Goal: Task Accomplishment & Management: Complete application form

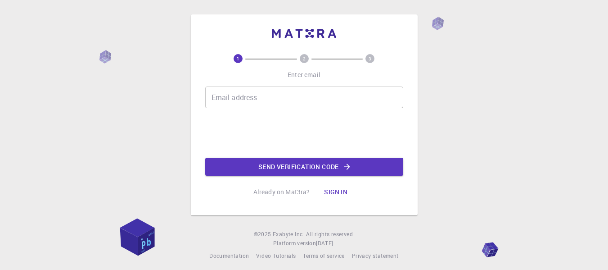
click at [261, 103] on input "Email address" at bounding box center [304, 97] width 198 height 22
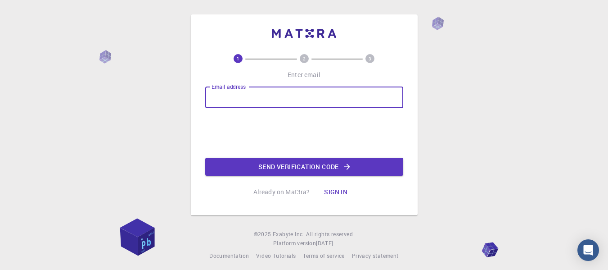
type input "[EMAIL_ADDRESS][DOMAIN_NAME]"
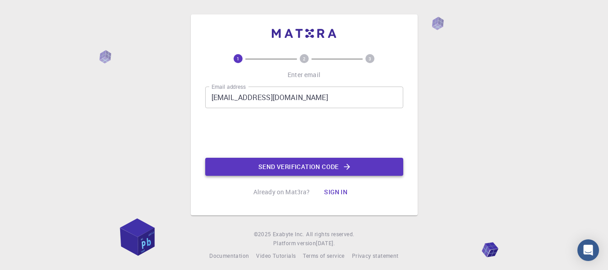
click at [270, 164] on button "Send verification code" at bounding box center [304, 166] width 198 height 18
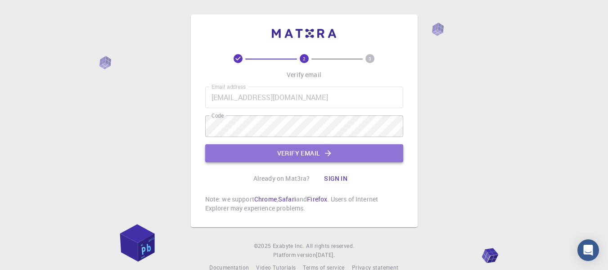
click at [288, 157] on button "Verify email" at bounding box center [304, 153] width 198 height 18
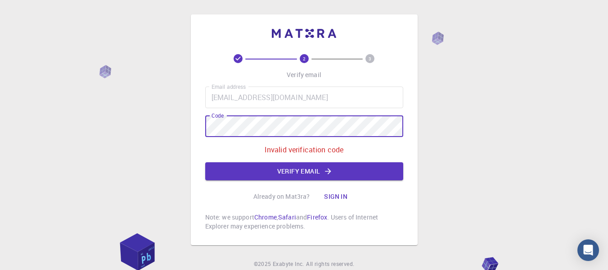
click at [193, 131] on div "2 3 Verify email Email address [EMAIL_ADDRESS][DOMAIN_NAME] Email address Code …" at bounding box center [304, 129] width 227 height 230
click at [381, 172] on button "Verify email" at bounding box center [304, 171] width 198 height 18
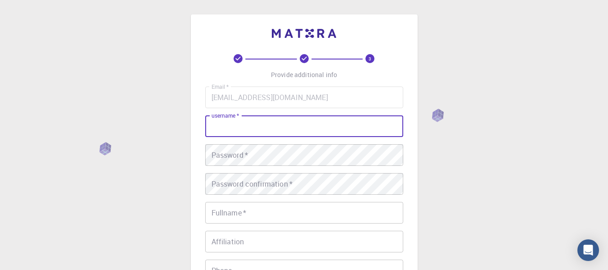
click at [325, 119] on input "username   *" at bounding box center [304, 126] width 198 height 22
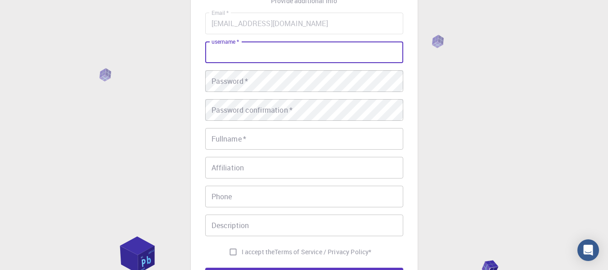
scroll to position [45, 0]
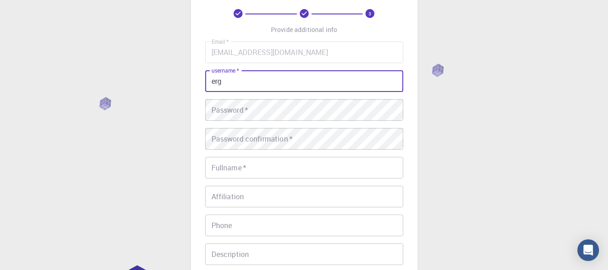
type input "erg"
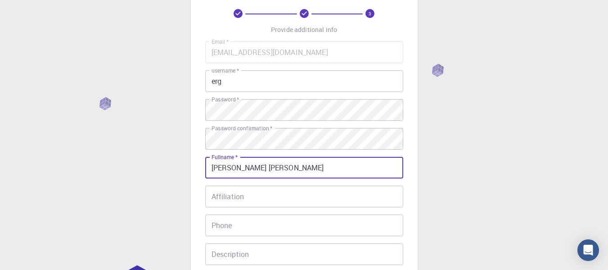
type input "[PERSON_NAME] [PERSON_NAME]"
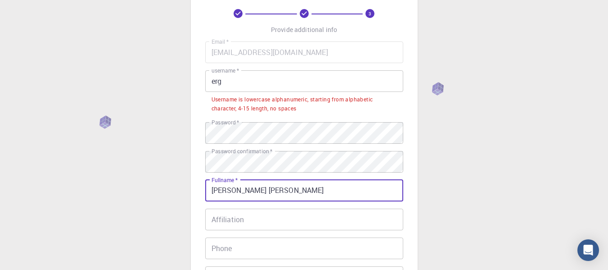
click at [294, 82] on input "erg" at bounding box center [304, 81] width 198 height 22
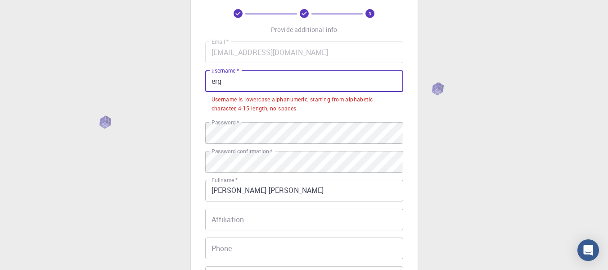
click at [294, 82] on input "erg" at bounding box center [304, 81] width 198 height 22
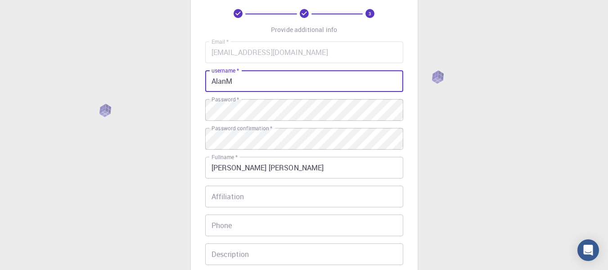
type input "AlanM"
click at [237, 197] on input "Affiliation" at bounding box center [304, 196] width 198 height 22
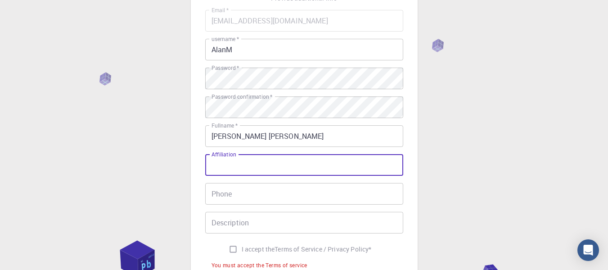
scroll to position [90, 0]
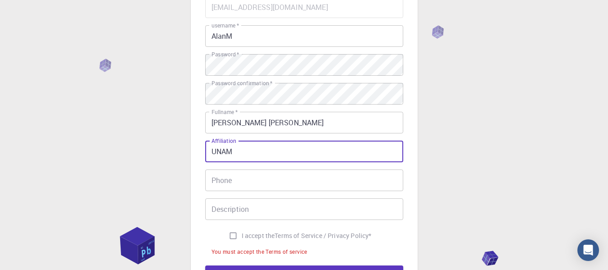
type input "UNAM"
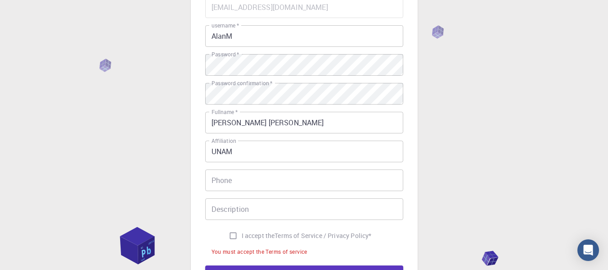
drag, startPoint x: 276, startPoint y: 194, endPoint x: 281, endPoint y: 184, distance: 10.9
click at [276, 193] on div "Email   * [EMAIL_ADDRESS][DOMAIN_NAME] Email   * username   * AlanM username   …" at bounding box center [304, 126] width 198 height 261
click at [282, 181] on input "Phone" at bounding box center [304, 180] width 198 height 22
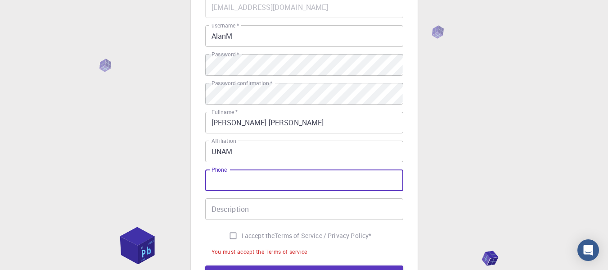
type input "5574076047"
click at [271, 205] on input "Description" at bounding box center [304, 209] width 198 height 22
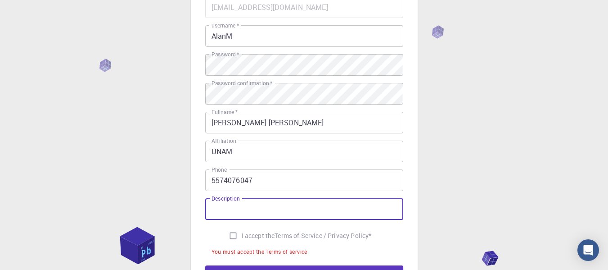
scroll to position [135, 0]
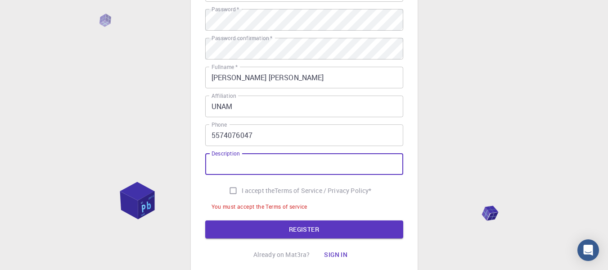
click at [487, 182] on div "3 Provide additional info Email   * [EMAIL_ADDRESS][DOMAIN_NAME] Email   * user…" at bounding box center [304, 101] width 608 height 472
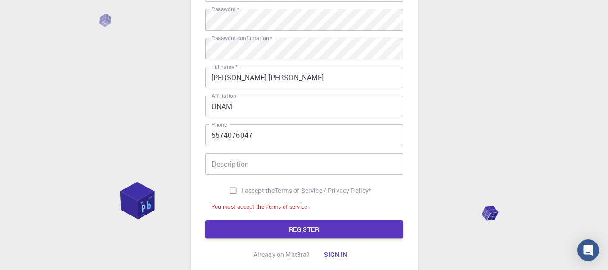
click at [237, 190] on input "I accept the Terms of Service / Privacy Policy *" at bounding box center [233, 190] width 17 height 17
checkbox input "true"
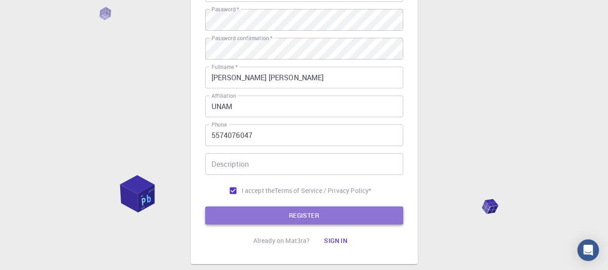
click at [274, 216] on button "REGISTER" at bounding box center [304, 215] width 198 height 18
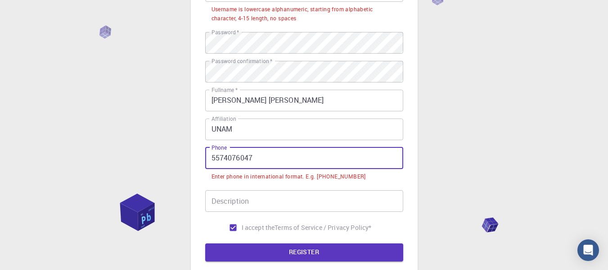
click at [211, 158] on input "5574076047" at bounding box center [304, 158] width 198 height 22
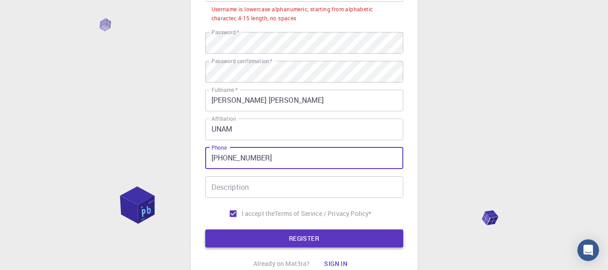
click at [233, 243] on button "REGISTER" at bounding box center [304, 238] width 198 height 18
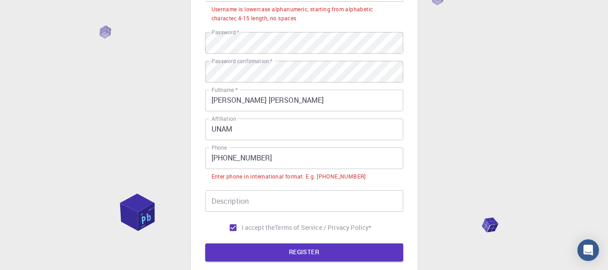
click at [217, 154] on input "[PHONE_NUMBER]" at bounding box center [304, 158] width 198 height 22
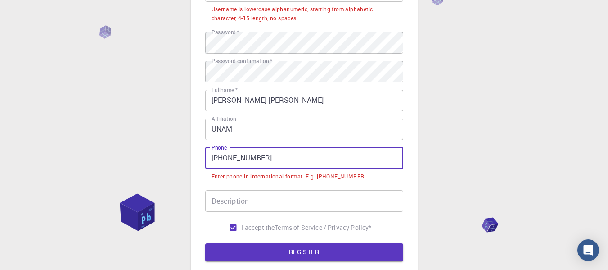
click at [221, 154] on input "[PHONE_NUMBER]" at bounding box center [304, 158] width 198 height 22
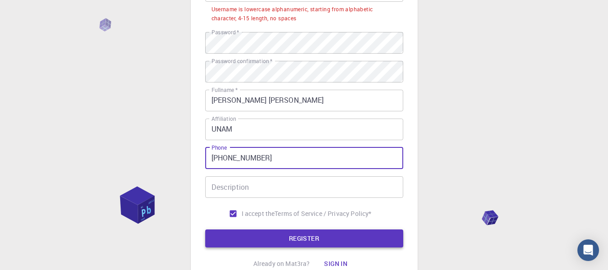
type input "[PHONE_NUMBER]"
click at [299, 232] on button "REGISTER" at bounding box center [304, 238] width 198 height 18
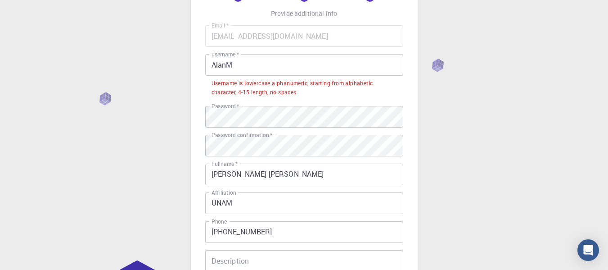
scroll to position [45, 0]
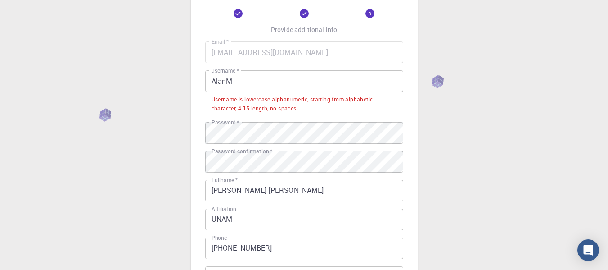
click at [266, 92] on li "Username is lowercase alphanumeric, starting from alphabetic character, 4-15 le…" at bounding box center [304, 103] width 198 height 23
click at [265, 88] on input "AlanM" at bounding box center [304, 81] width 198 height 22
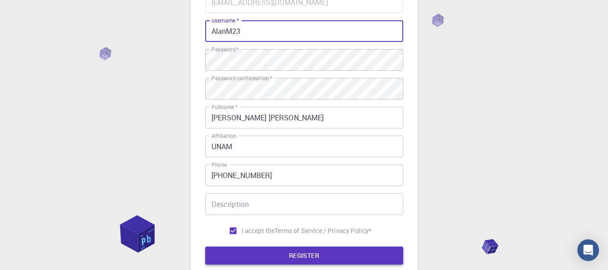
scroll to position [189, 0]
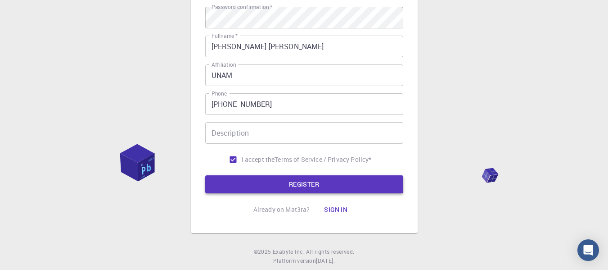
click at [302, 192] on button "REGISTER" at bounding box center [304, 184] width 198 height 18
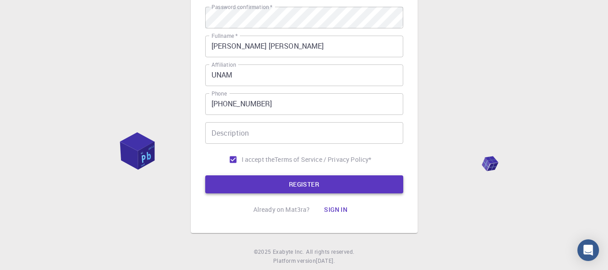
click at [297, 184] on button "REGISTER" at bounding box center [304, 184] width 198 height 18
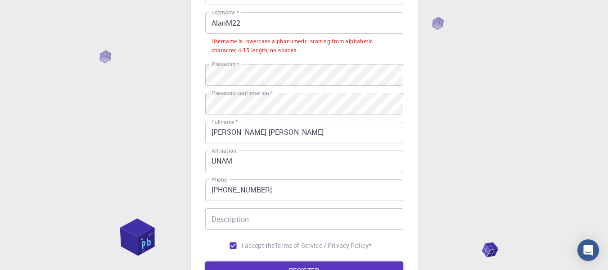
scroll to position [54, 0]
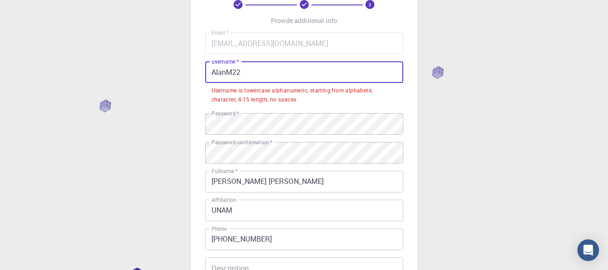
click at [259, 76] on input "AlanM22" at bounding box center [304, 72] width 198 height 22
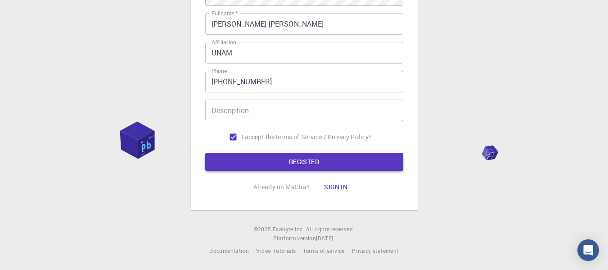
click at [273, 159] on button "REGISTER" at bounding box center [304, 162] width 198 height 18
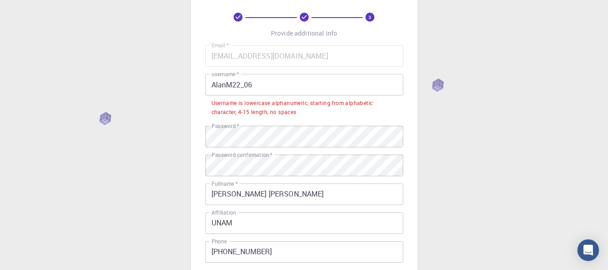
scroll to position [31, 0]
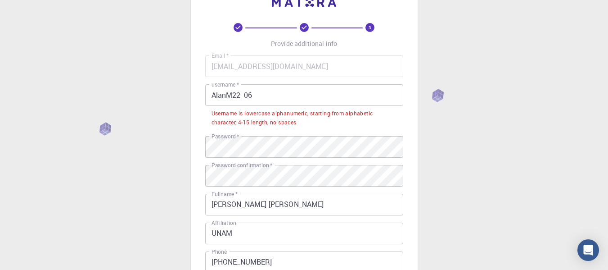
click at [254, 114] on div "Username is lowercase alphanumeric, starting from alphabetic character, 4-15 le…" at bounding box center [303, 118] width 185 height 18
copy div "lowercase"
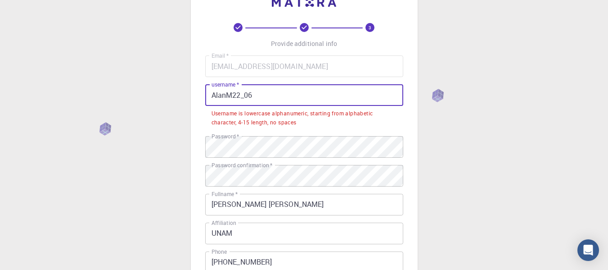
click at [233, 92] on input "AlanM22_06" at bounding box center [304, 95] width 198 height 22
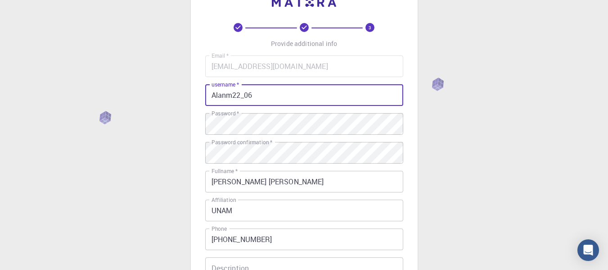
click at [213, 94] on input "Alanm22_06" at bounding box center [304, 95] width 198 height 22
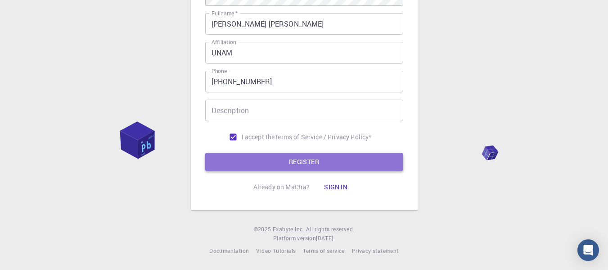
click at [261, 159] on button "REGISTER" at bounding box center [304, 162] width 198 height 18
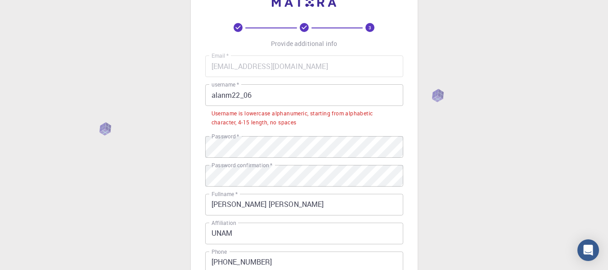
click at [247, 99] on input "alanm22_06" at bounding box center [304, 95] width 198 height 22
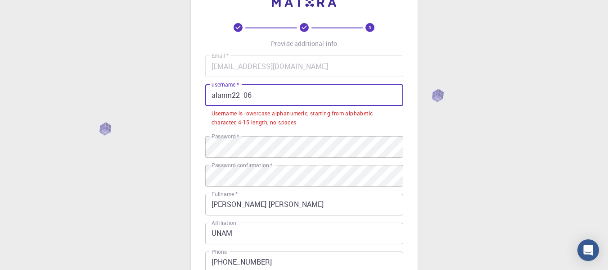
click at [246, 98] on input "alanm22_06" at bounding box center [304, 95] width 198 height 22
click at [245, 97] on input "alanm22_06" at bounding box center [304, 95] width 198 height 22
click at [244, 97] on input "alanm22_06" at bounding box center [304, 95] width 198 height 22
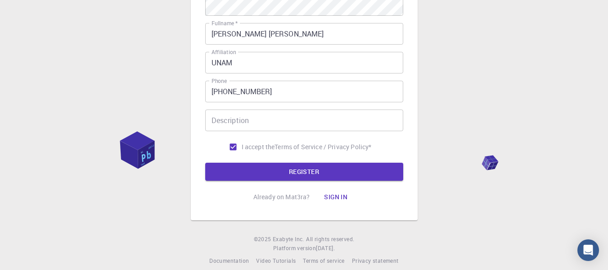
scroll to position [189, 0]
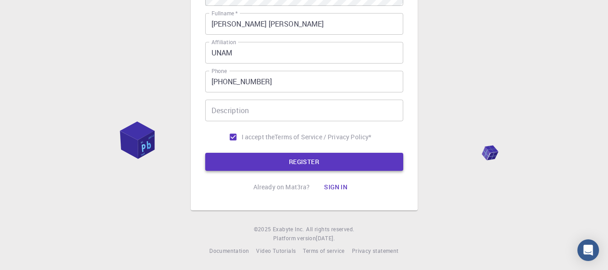
type input "alanm2206"
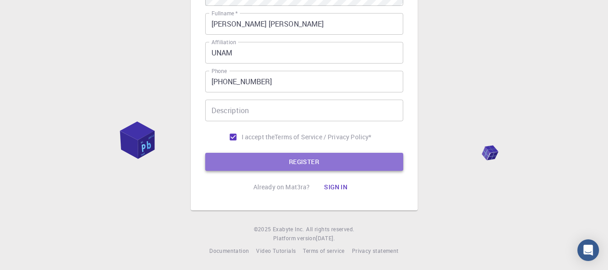
click at [280, 160] on button "REGISTER" at bounding box center [304, 162] width 198 height 18
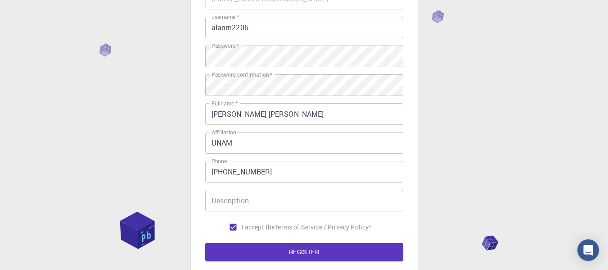
scroll to position [180, 0]
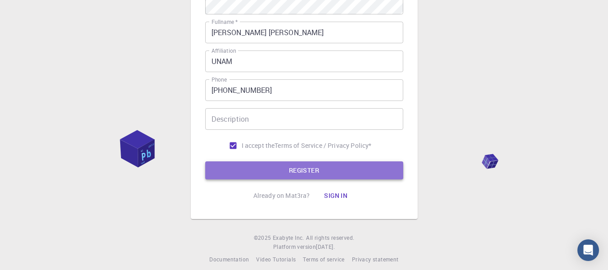
click at [286, 171] on button "REGISTER" at bounding box center [304, 170] width 198 height 18
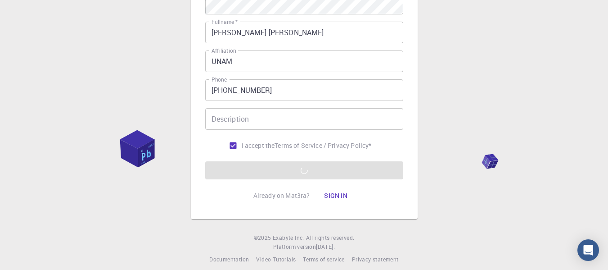
scroll to position [174, 0]
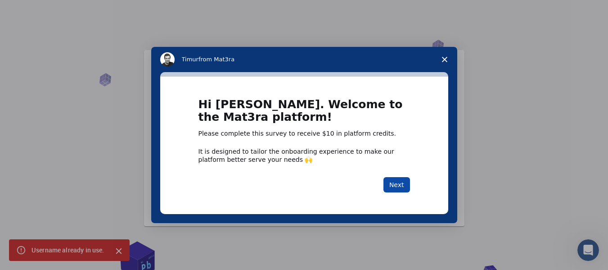
click at [397, 179] on button "Next" at bounding box center [396, 184] width 27 height 15
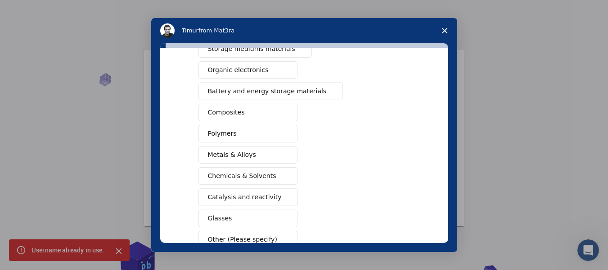
scroll to position [135, 0]
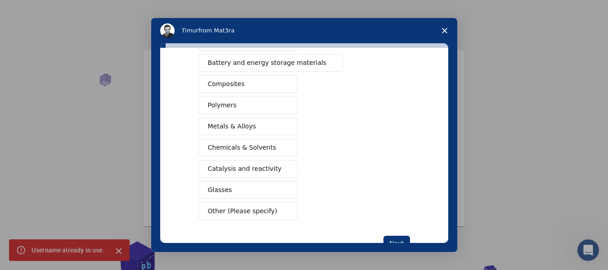
click at [260, 144] on span "Chemicals & Solvents" at bounding box center [242, 147] width 68 height 9
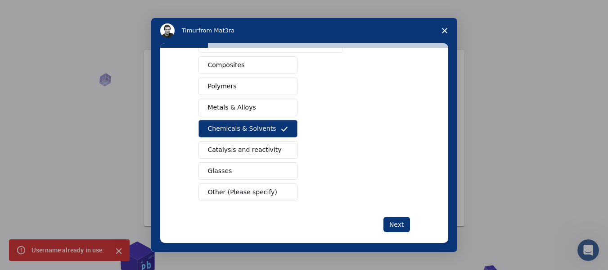
scroll to position [165, 0]
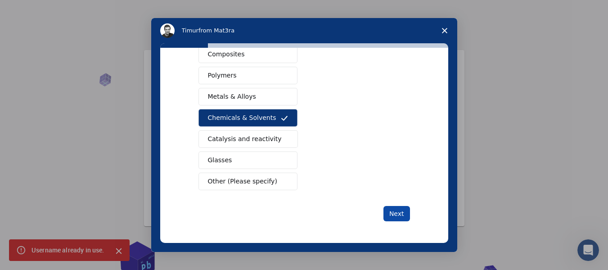
click at [388, 211] on button "Next" at bounding box center [396, 213] width 27 height 15
